Goal: Go to known website: Go to known website

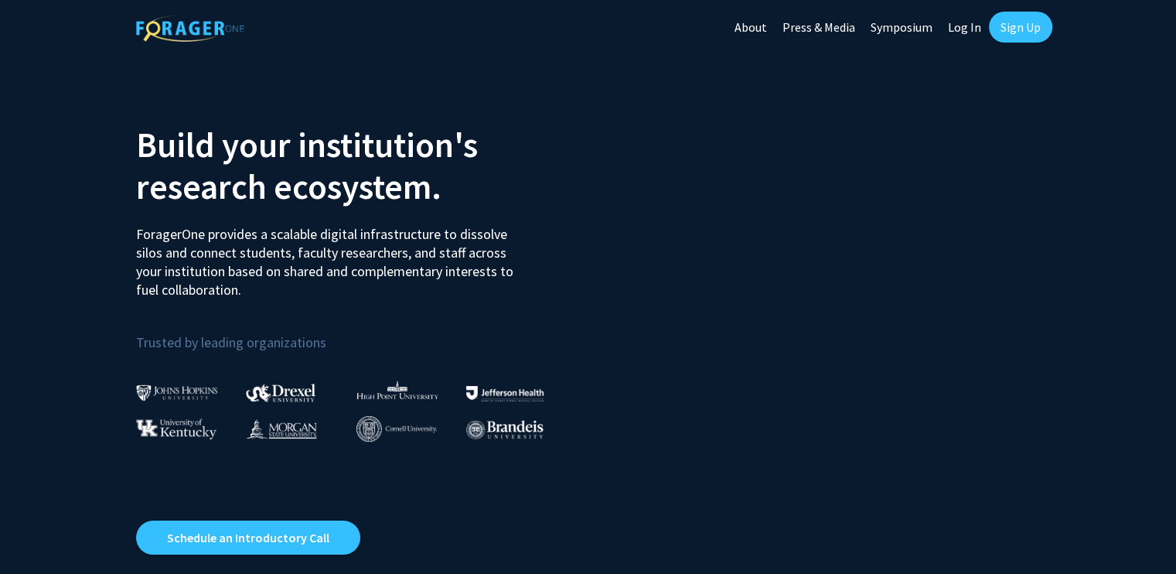
click at [981, 29] on link "Log In" at bounding box center [964, 27] width 49 height 54
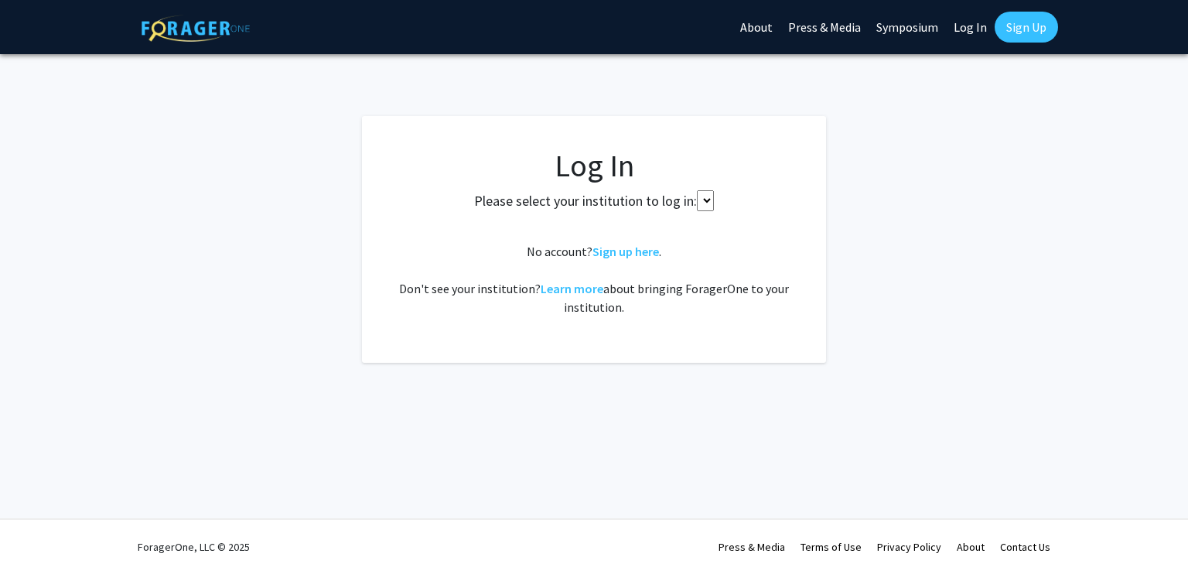
select select
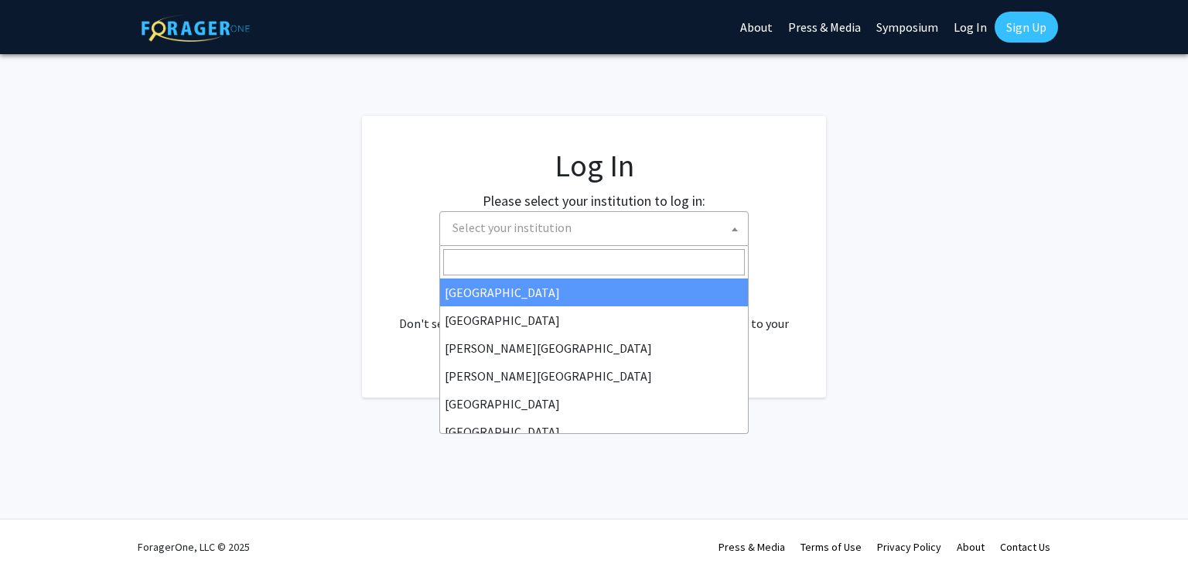
click at [555, 224] on span "Select your institution" at bounding box center [511, 227] width 119 height 15
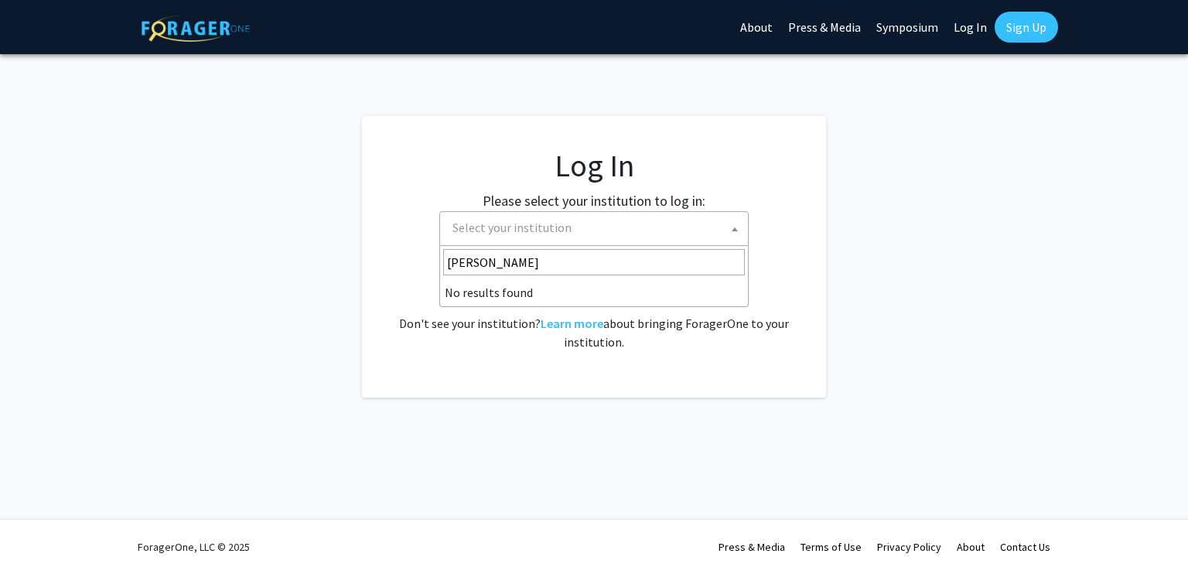
type input "cornell"
